Goal: Find specific page/section: Find specific page/section

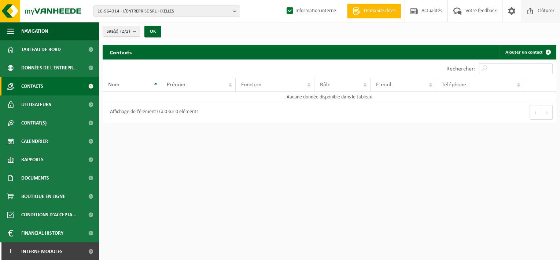
click at [543, 11] on span "Clôturer" at bounding box center [546, 11] width 21 height 22
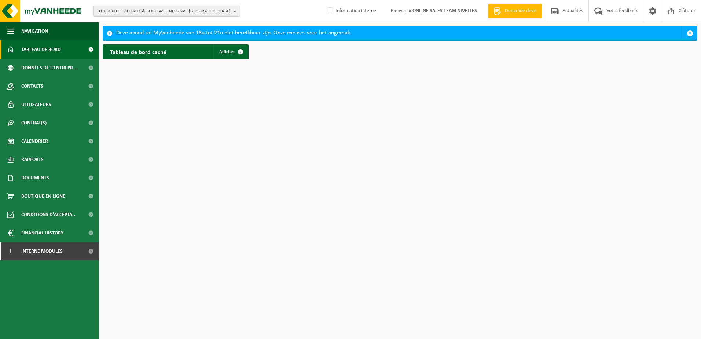
click at [234, 11] on b "button" at bounding box center [236, 11] width 7 height 10
click at [190, 24] on input "text" at bounding box center [166, 22] width 143 height 9
paste input "10-996836"
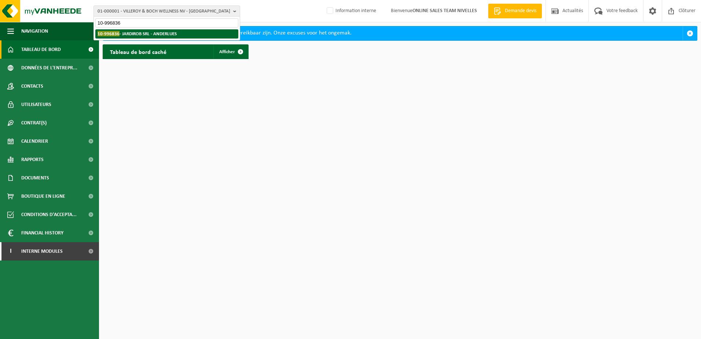
type input "10-996836"
click at [173, 36] on strong "10-996836 - JARDIROB SRL - ANDERLUES" at bounding box center [137, 34] width 79 height 6
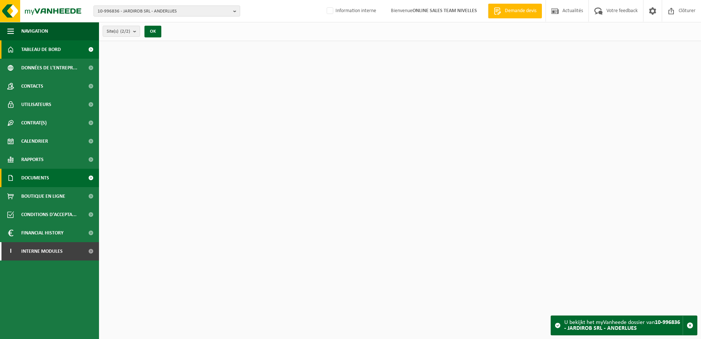
click at [24, 177] on span "Documents" at bounding box center [35, 178] width 28 height 18
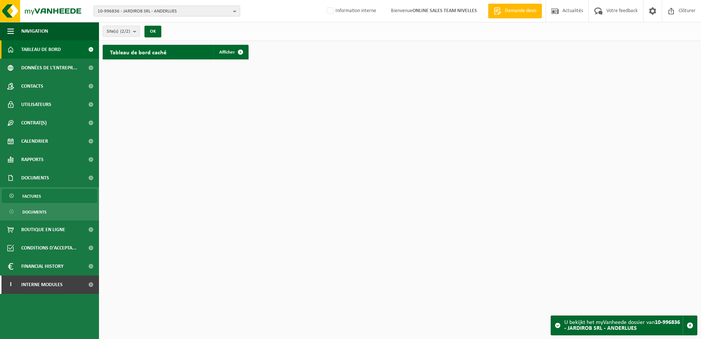
click at [28, 197] on span "Factures" at bounding box center [31, 196] width 19 height 14
